Goal: Find specific page/section: Find specific page/section

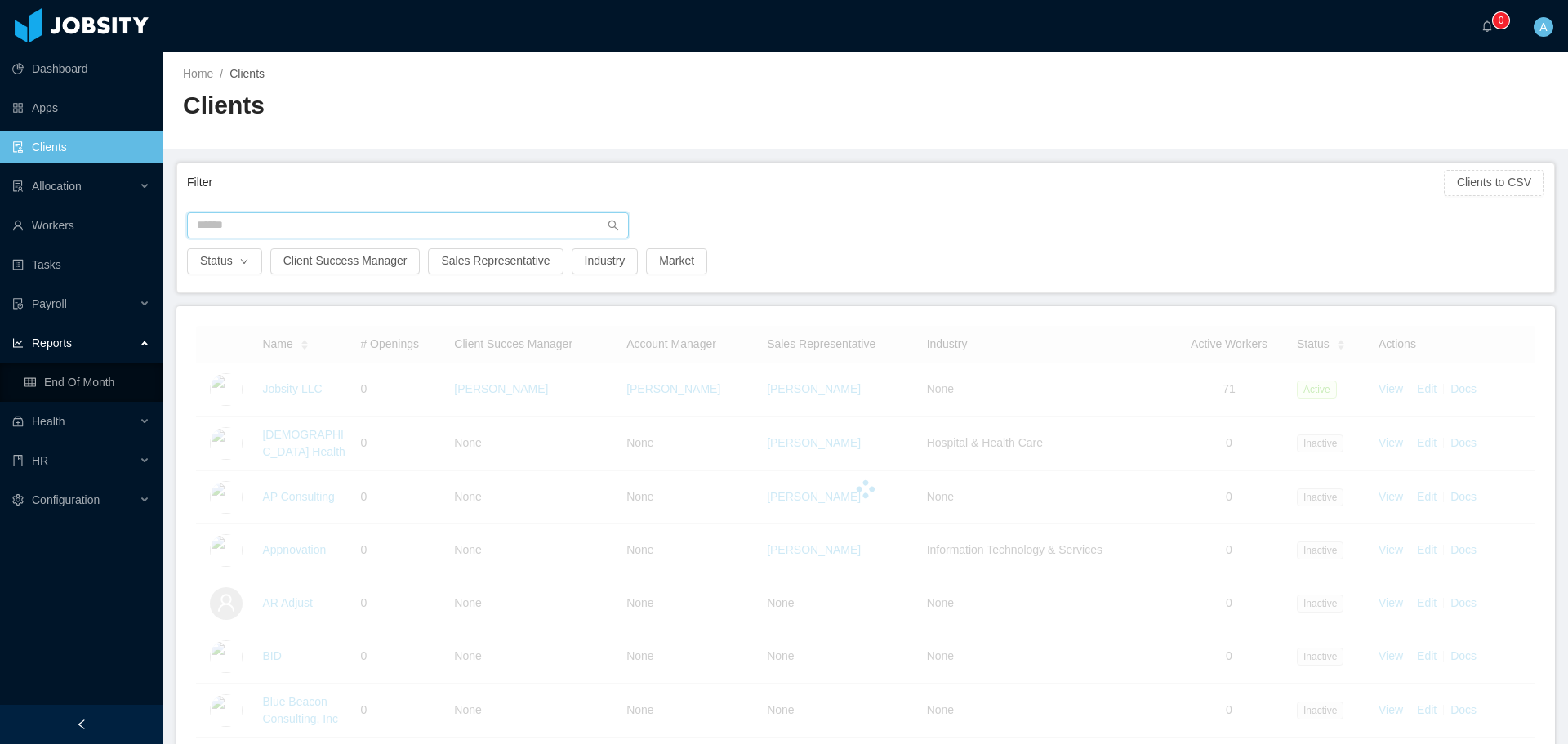
click at [460, 216] on input "text" at bounding box center [408, 225] width 442 height 26
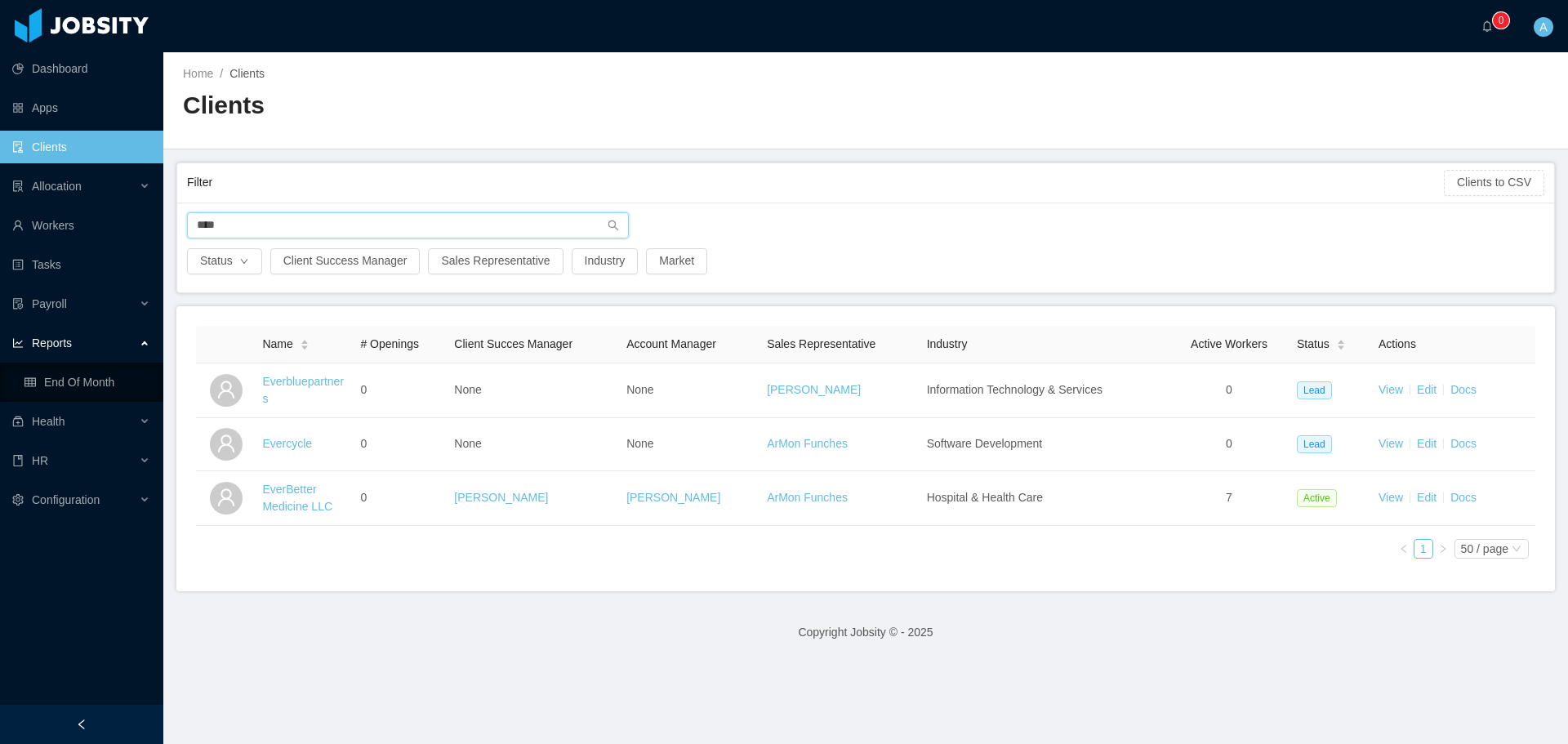
type input "****"
